Goal: Navigation & Orientation: Understand site structure

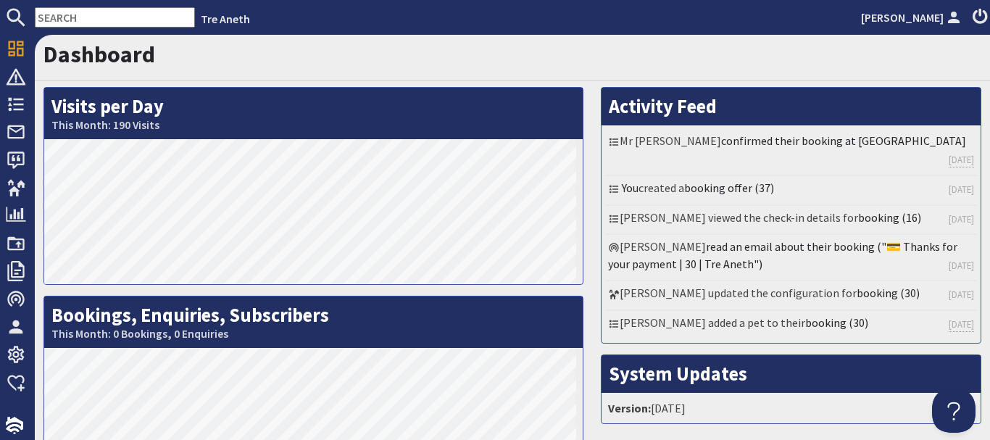
click at [537, 62] on h1 "Dashboard" at bounding box center [512, 55] width 938 height 28
